Goal: Information Seeking & Learning: Learn about a topic

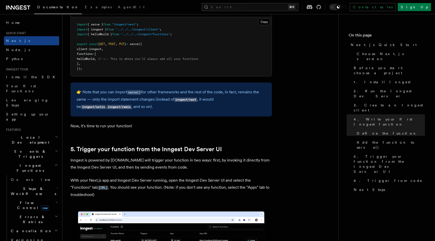
scroll to position [1037, 0]
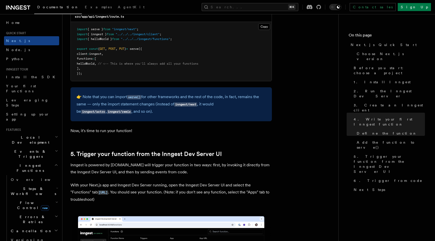
click at [154, 38] on pre "import { serve } from "inngest/next" ; import { inngest } from "../../../innges…" at bounding box center [171, 51] width 201 height 59
click at [154, 39] on span ""../../../inngest/functions"" at bounding box center [145, 39] width 49 height 4
click at [153, 58] on pre "import { serve } from "inngest/next" ; import { inngest } from "../../../innges…" at bounding box center [171, 51] width 201 height 59
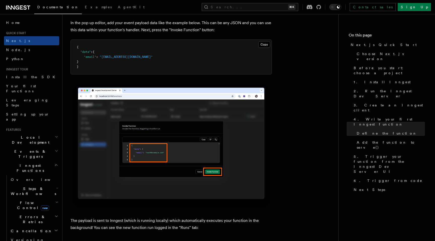
scroll to position [1516, 0]
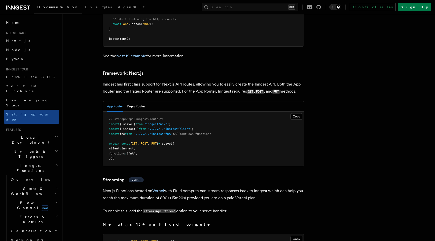
scroll to position [3052, 0]
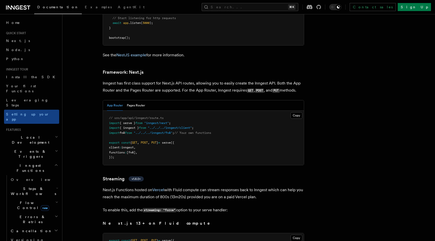
click at [210, 187] on p "Next.js Functions hosted on Vercel with Fluid compute can stream responses back…" at bounding box center [203, 194] width 201 height 14
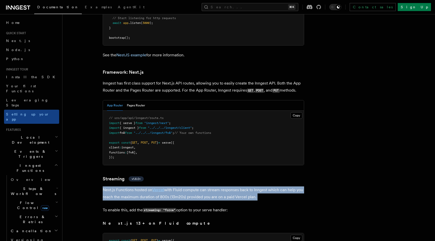
click at [214, 187] on p "Next.js Functions hosted on Vercel with Fluid compute can stream responses back…" at bounding box center [203, 194] width 201 height 14
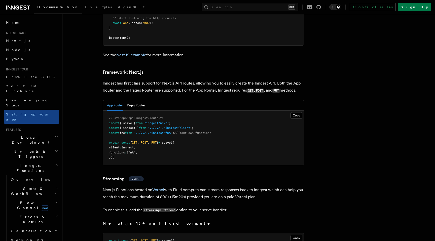
click at [214, 187] on p "Next.js Functions hosted on Vercel with Fluid compute can stream responses back…" at bounding box center [203, 194] width 201 height 14
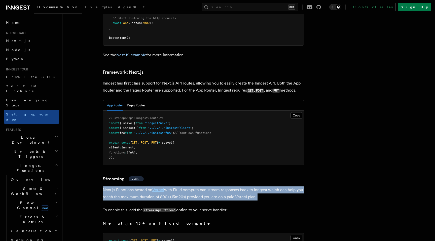
click at [223, 187] on p "Next.js Functions hosted on Vercel with Fluid compute can stream responses back…" at bounding box center [203, 194] width 201 height 14
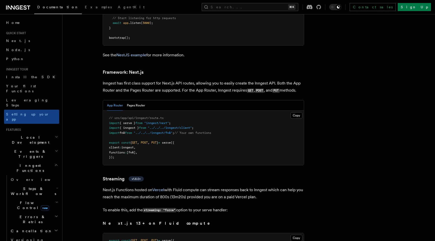
click at [223, 187] on p "Next.js Functions hosted on Vercel with Fluid compute can stream responses back…" at bounding box center [203, 194] width 201 height 14
click at [222, 187] on p "Next.js Functions hosted on Vercel with Fluid compute can stream responses back…" at bounding box center [203, 194] width 201 height 14
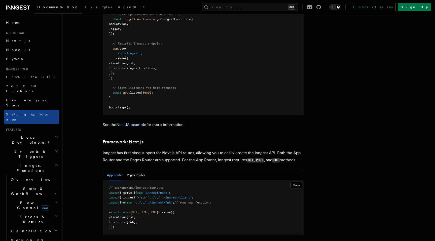
scroll to position [2952, 0]
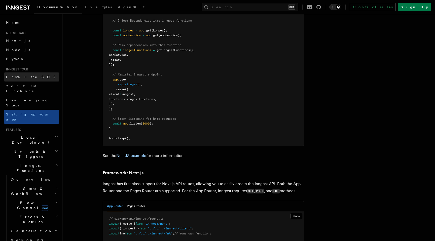
click at [30, 78] on link "Install the SDK" at bounding box center [31, 77] width 55 height 9
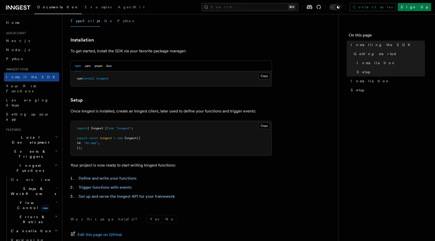
scroll to position [132, 0]
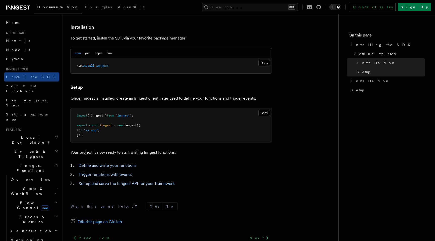
click at [146, 121] on pre "import { Inngest } from "inngest" ; export const inngest = new Inngest ({ id : …" at bounding box center [171, 125] width 201 height 35
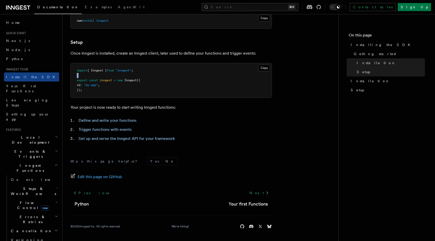
scroll to position [0, 0]
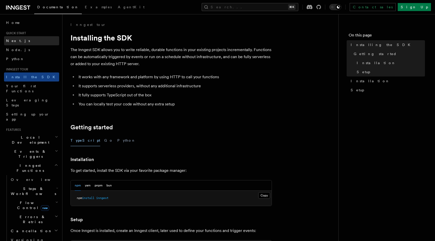
click at [17, 37] on link "Next.js" at bounding box center [31, 40] width 55 height 9
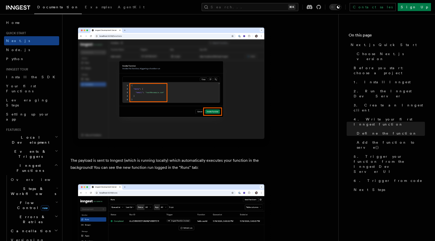
scroll to position [1625, 0]
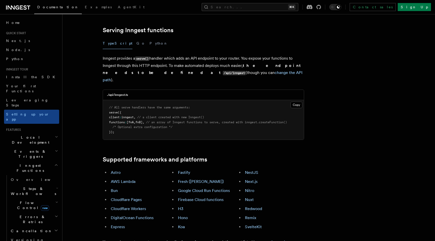
scroll to position [182, 0]
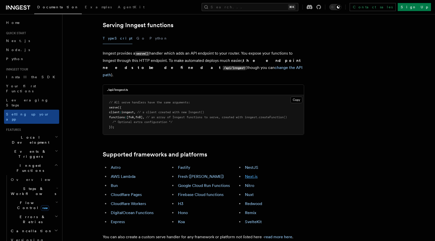
click at [250, 174] on link "Next.js" at bounding box center [251, 176] width 13 height 5
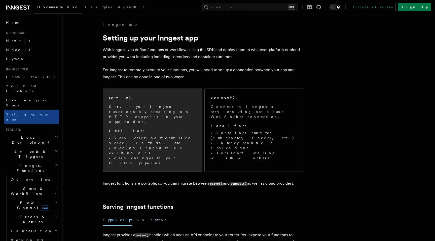
click at [154, 117] on span "Serve your Inngest functions by creating an HTTP endpoint in your application. …" at bounding box center [152, 134] width 87 height 61
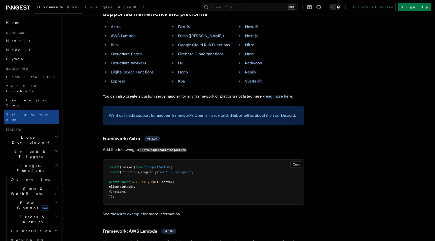
scroll to position [323, 0]
click at [20, 74] on link "Install the SDK" at bounding box center [31, 77] width 55 height 9
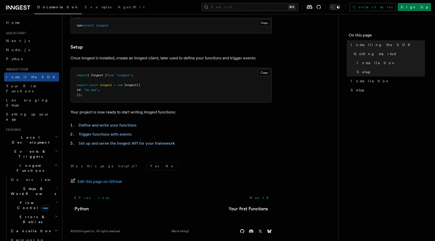
scroll to position [178, 0]
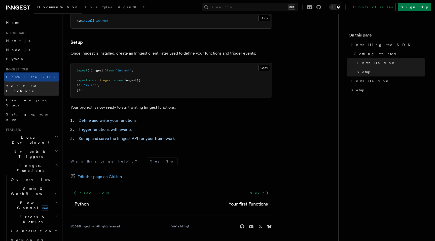
click at [38, 86] on link "Your first Functions" at bounding box center [31, 89] width 55 height 14
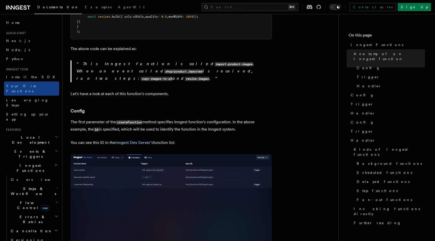
scroll to position [221, 0]
click at [102, 119] on p "The first parameter of the createFunction method specifies Inngest function's c…" at bounding box center [171, 126] width 201 height 15
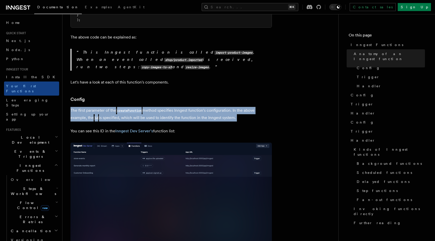
scroll to position [238, 0]
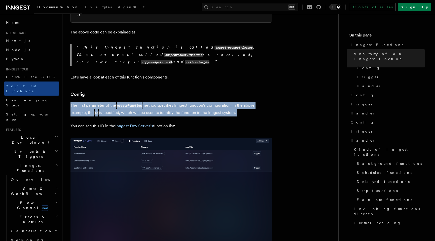
click at [102, 123] on p "You can see this ID in the Inngest Dev Server's function list:" at bounding box center [171, 126] width 201 height 7
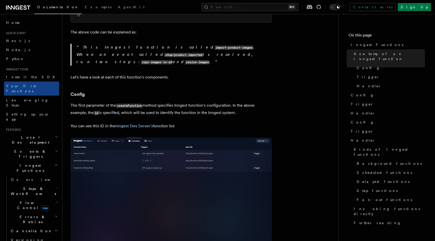
click at [102, 123] on p "You can see this ID in the Inngest Dev Server's function list:" at bounding box center [171, 126] width 201 height 7
click at [111, 102] on p "The first parameter of the createFunction method specifies Inngest function's c…" at bounding box center [171, 109] width 201 height 15
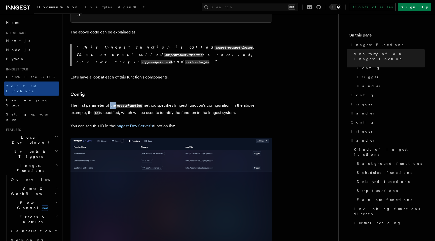
click at [111, 102] on p "The first parameter of the createFunction method specifies Inngest function's c…" at bounding box center [171, 109] width 201 height 15
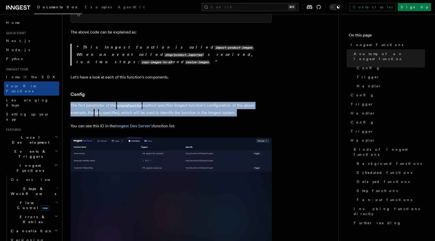
click at [155, 102] on p "The first parameter of the createFunction method specifies Inngest function's c…" at bounding box center [171, 109] width 201 height 15
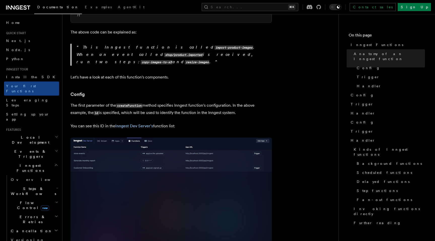
click at [155, 102] on p "The first parameter of the createFunction method specifies Inngest function's c…" at bounding box center [171, 109] width 201 height 15
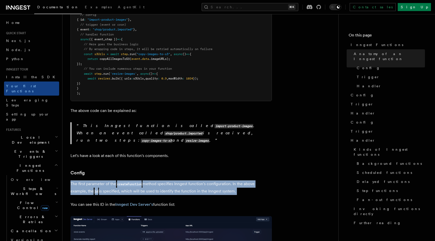
scroll to position [183, 0]
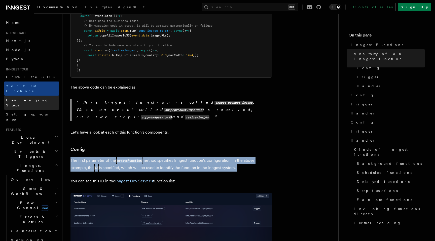
click at [26, 98] on span "Leveraging Steps" at bounding box center [27, 102] width 43 height 9
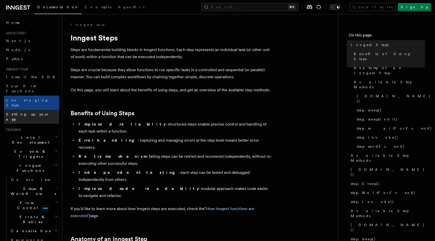
click at [47, 110] on link "Setting up your app" at bounding box center [31, 117] width 55 height 14
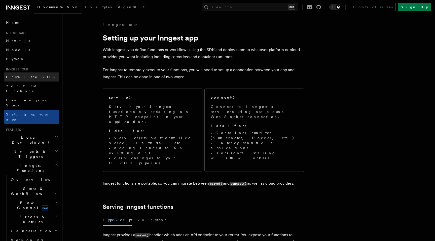
click at [23, 76] on span "Install the SDK" at bounding box center [32, 77] width 52 height 4
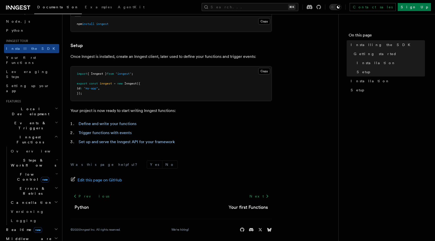
scroll to position [178, 0]
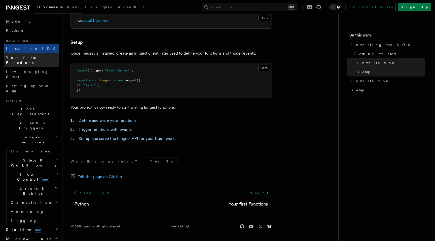
click at [23, 60] on span "Your first Functions" at bounding box center [21, 60] width 30 height 9
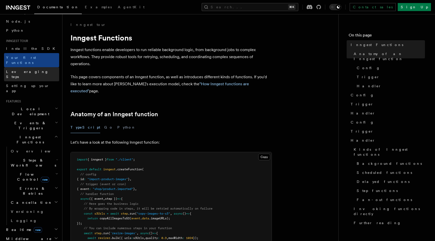
click at [29, 70] on span "Leveraging Steps" at bounding box center [27, 74] width 43 height 9
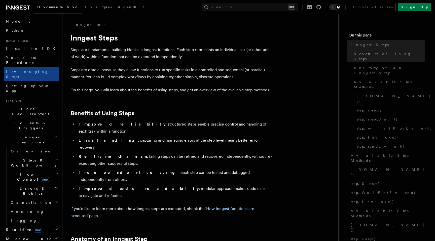
click at [29, 84] on span "Setting up your app" at bounding box center [27, 88] width 43 height 9
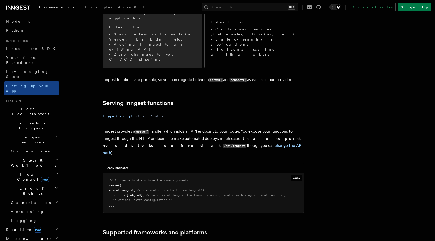
click at [140, 52] on li "Zero changes to your CI/CD pipeline" at bounding box center [152, 57] width 87 height 10
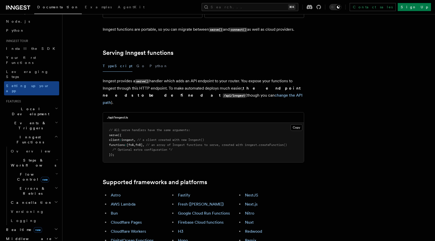
scroll to position [154, 0]
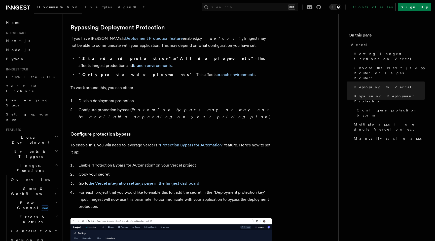
click at [180, 162] on li "Enable "Protection Bypass for Automation" on your Vercel project" at bounding box center [174, 165] width 195 height 7
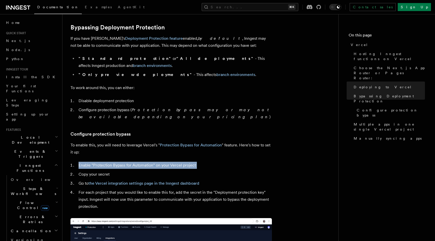
click at [181, 162] on li "Enable "Protection Bypass for Automation" on your Vercel project" at bounding box center [174, 165] width 195 height 7
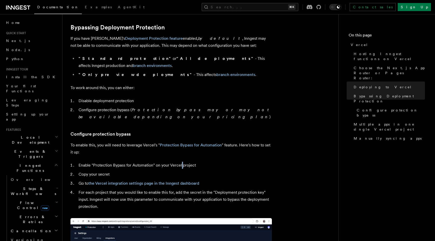
click at [181, 162] on li "Enable "Protection Bypass for Automation" on your Vercel project" at bounding box center [174, 165] width 195 height 7
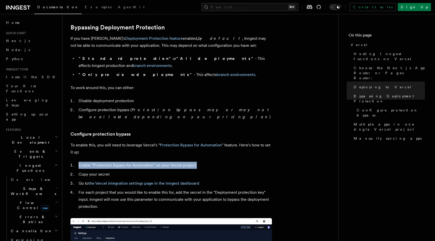
click at [181, 162] on li "Enable "Protection Bypass for Automation" on your Vercel project" at bounding box center [174, 165] width 195 height 7
click at [181, 162] on ol "Enable "Protection Bypass for Automation" on your Vercel project Copy your secr…" at bounding box center [171, 186] width 201 height 48
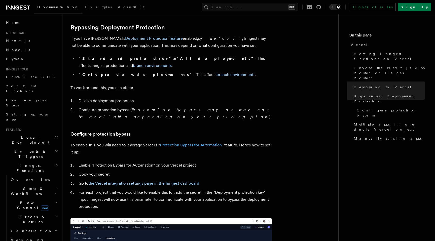
click at [181, 143] on link "Protection Bypass for Automation" at bounding box center [191, 145] width 62 height 5
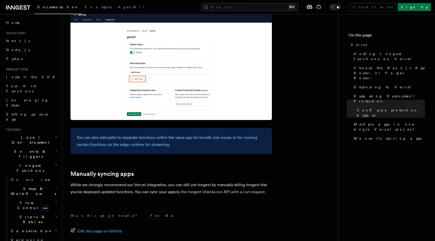
scroll to position [807, 0]
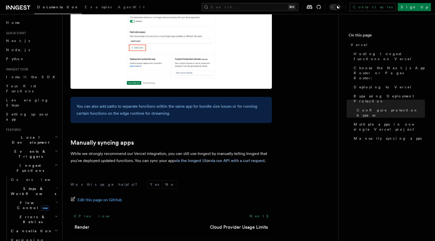
click at [154, 150] on p "While we strongly recommend our Vercel integration, you can still use Inngest b…" at bounding box center [171, 157] width 201 height 14
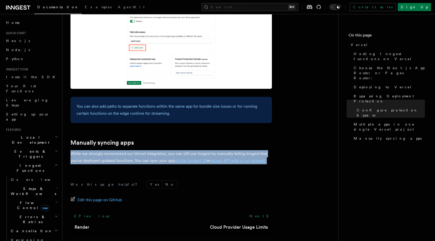
click at [155, 150] on p "While we strongly recommend our Vercel integration, you can still use Inngest b…" at bounding box center [171, 157] width 201 height 14
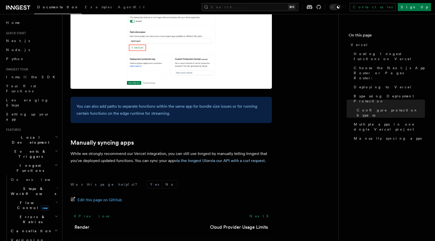
click at [155, 150] on p "While we strongly recommend our Vercel integration, you can still use Inngest b…" at bounding box center [171, 157] width 201 height 14
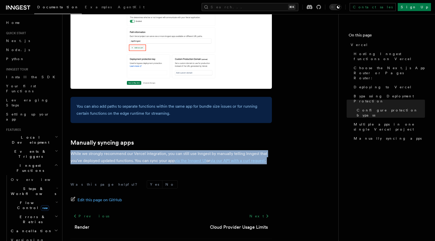
click at [158, 150] on p "While we strongly recommend our Vercel integration, you can still use Inngest b…" at bounding box center [171, 157] width 201 height 14
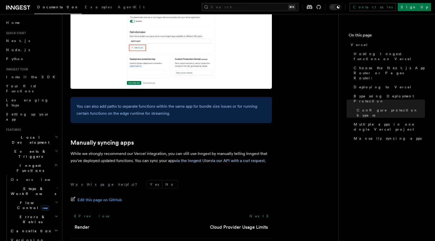
click at [158, 150] on p "While we strongly recommend our Vercel integration, you can still use Inngest b…" at bounding box center [171, 157] width 201 height 14
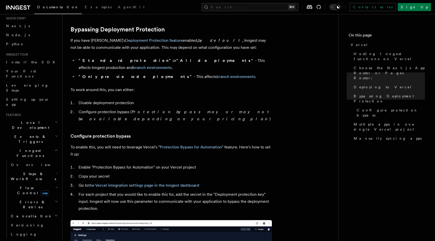
scroll to position [27, 0]
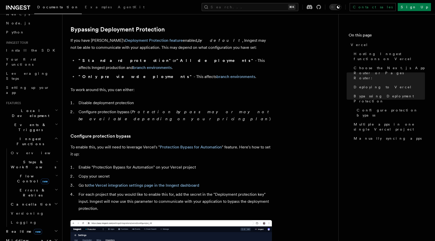
click at [34, 229] on span "new" at bounding box center [38, 232] width 8 height 6
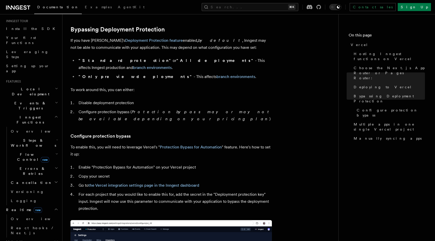
scroll to position [61, 0]
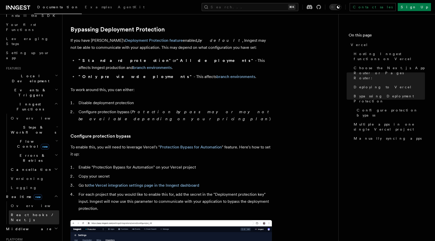
click at [19, 213] on span "React hooks / Next.js" at bounding box center [35, 218] width 48 height 10
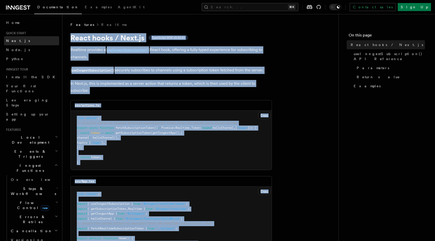
click at [14, 40] on span "Next.js" at bounding box center [18, 41] width 24 height 4
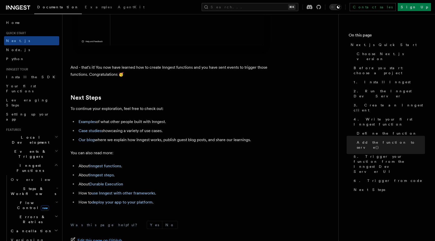
scroll to position [3081, 0]
click at [92, 123] on link "Examples" at bounding box center [87, 121] width 17 height 5
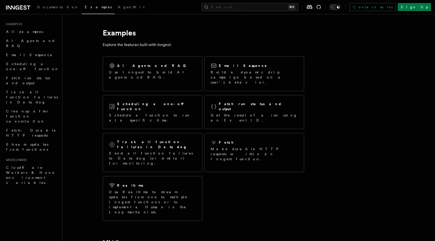
click at [240, 173] on div "AI Agents and RAG Use Inngest to build AI agents and RAG. Email Sequence Build …" at bounding box center [203, 138] width 201 height 169
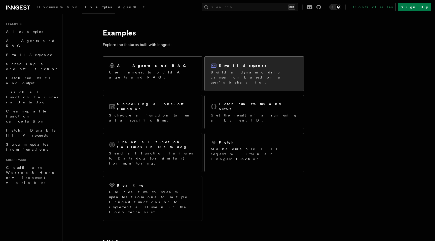
click at [246, 66] on div "Email Sequence" at bounding box center [254, 66] width 87 height 6
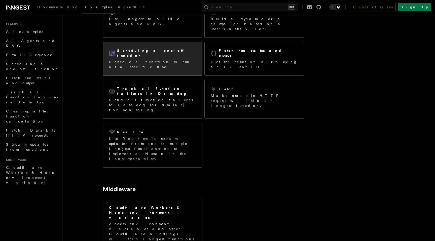
scroll to position [54, 0]
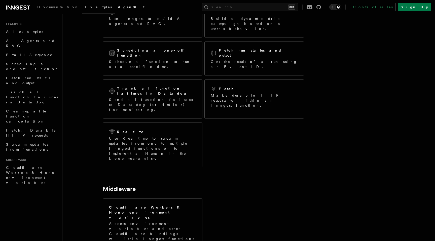
click at [118, 7] on span "AgentKit" at bounding box center [131, 7] width 27 height 4
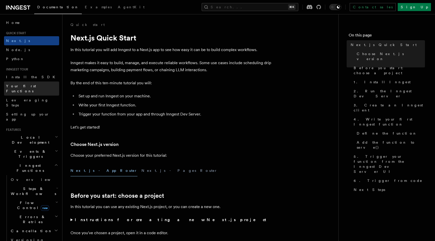
click at [26, 86] on span "Your first Functions" at bounding box center [21, 88] width 30 height 9
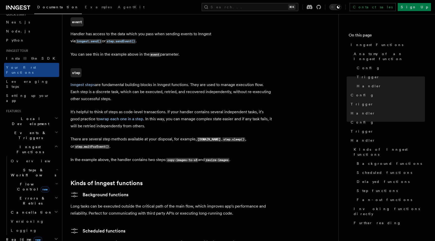
scroll to position [20, 0]
click at [33, 155] on link "Overview" at bounding box center [34, 159] width 50 height 9
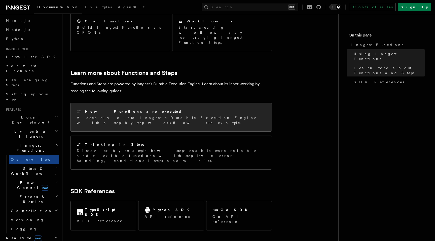
scroll to position [324, 0]
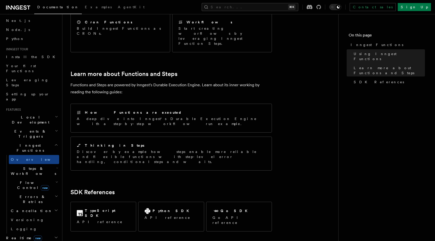
click at [26, 166] on span "Steps & Workflows" at bounding box center [32, 171] width 47 height 10
click at [27, 166] on span "Steps & Workflows" at bounding box center [32, 171] width 47 height 10
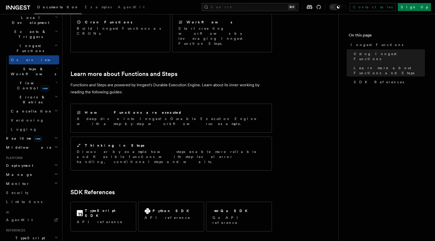
scroll to position [120, 0]
click at [26, 235] on span "TypeScript SDK" at bounding box center [29, 240] width 50 height 10
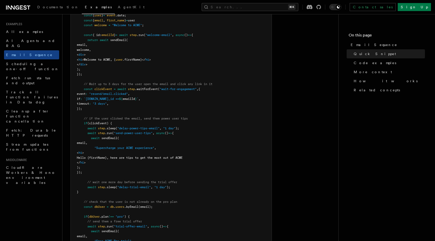
scroll to position [185, 0]
